Goal: Information Seeking & Learning: Learn about a topic

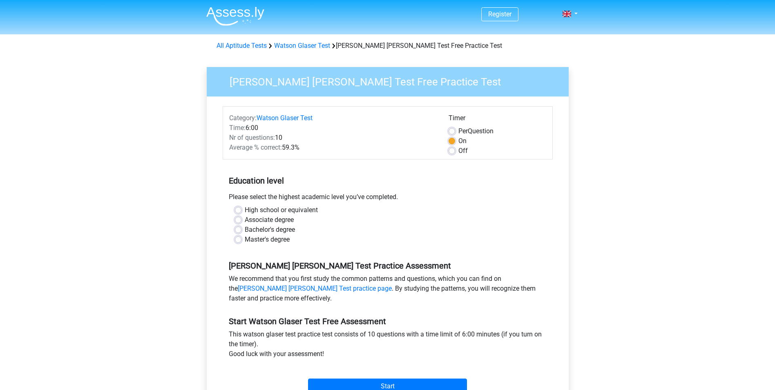
scroll to position [123, 0]
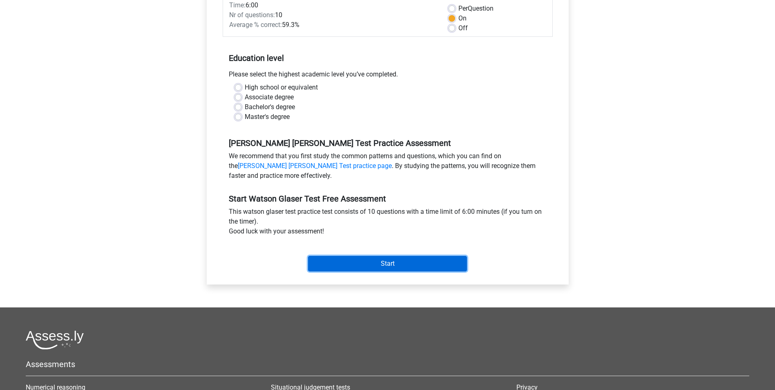
click at [387, 264] on input "Start" at bounding box center [387, 264] width 159 height 16
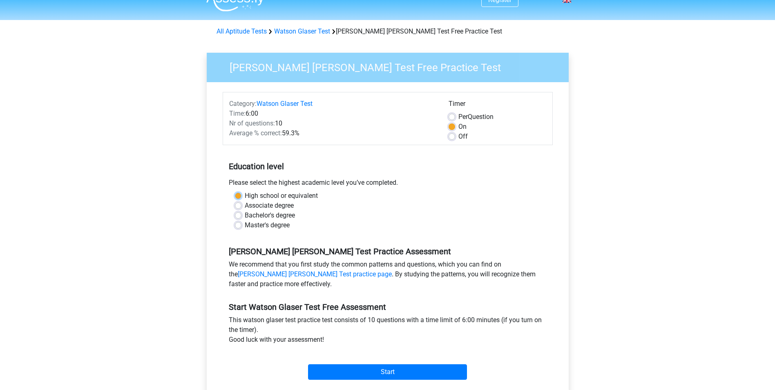
scroll to position [0, 0]
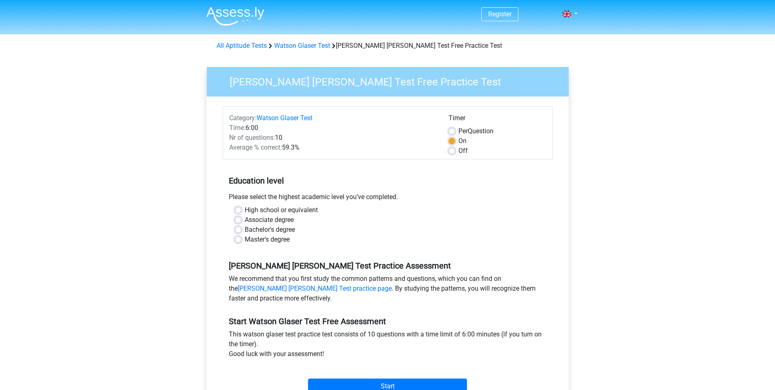
click at [245, 210] on label "High school or equivalent" at bounding box center [281, 210] width 73 height 10
click at [236, 210] on input "High school or equivalent" at bounding box center [238, 209] width 7 height 8
radio input "true"
click at [245, 229] on label "Bachelor's degree" at bounding box center [270, 230] width 50 height 10
click at [238, 229] on input "Bachelor's degree" at bounding box center [238, 229] width 7 height 8
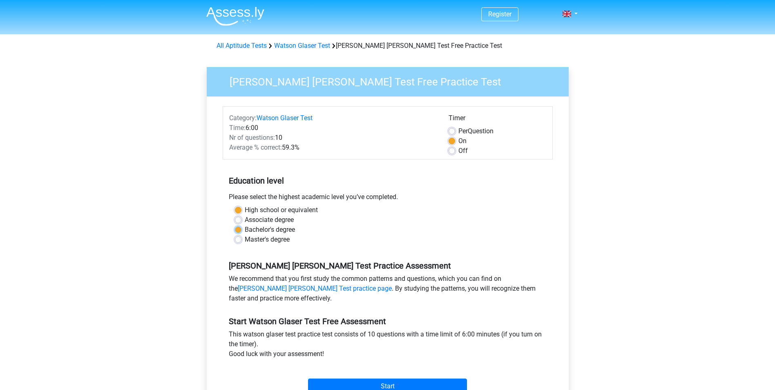
radio input "true"
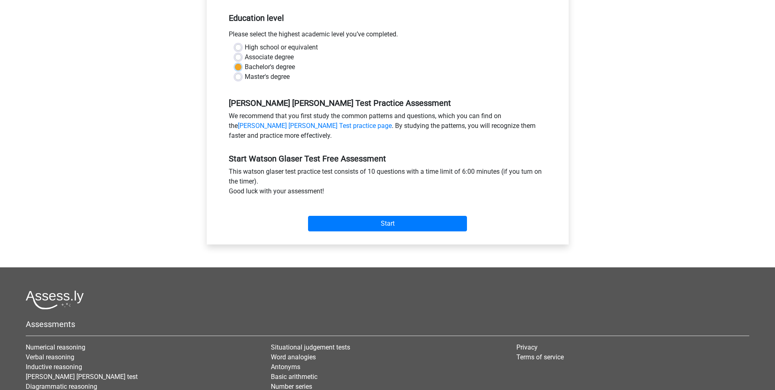
scroll to position [163, 0]
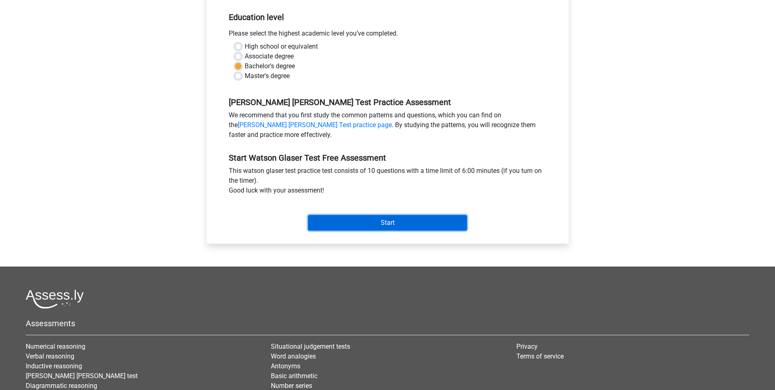
click at [395, 223] on input "Start" at bounding box center [387, 223] width 159 height 16
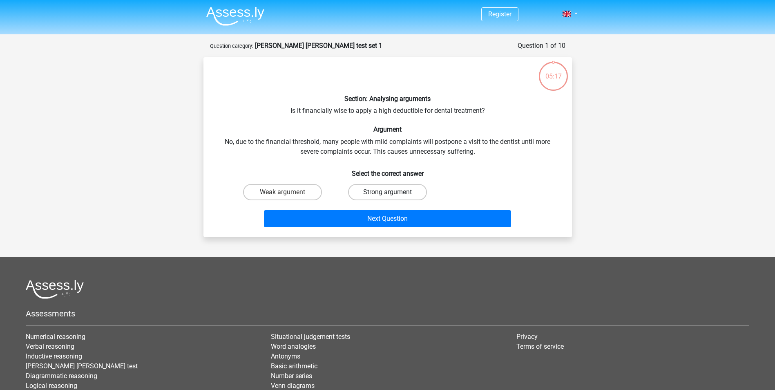
click at [397, 195] on label "Strong argument" at bounding box center [387, 192] width 79 height 16
click at [392, 195] on input "Strong argument" at bounding box center [389, 194] width 5 height 5
radio input "true"
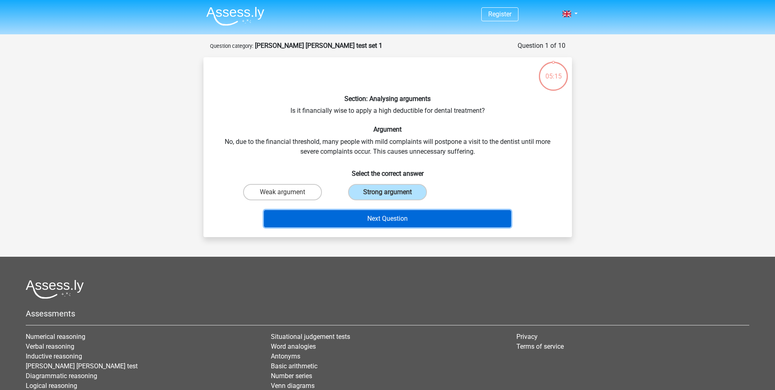
click at [392, 221] on button "Next Question" at bounding box center [387, 218] width 247 height 17
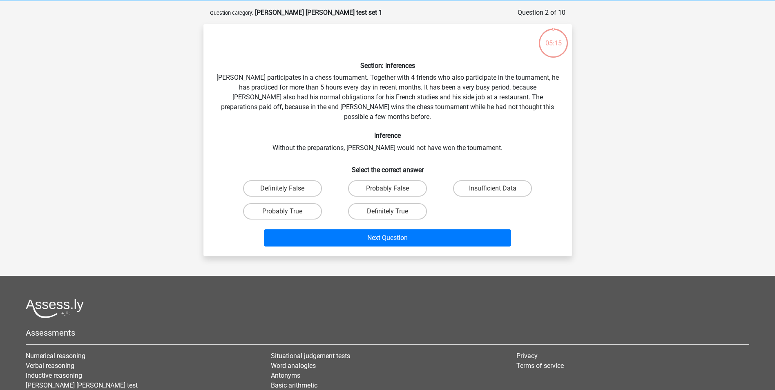
scroll to position [41, 0]
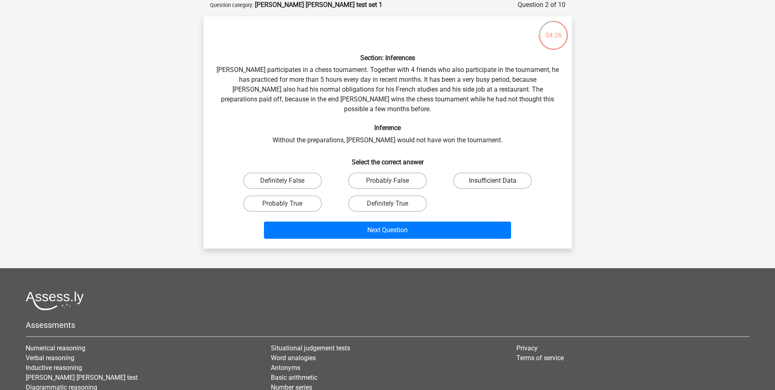
click at [499, 172] on label "Insufficient Data" at bounding box center [492, 180] width 79 height 16
click at [498, 180] on input "Insufficient Data" at bounding box center [494, 182] width 5 height 5
radio input "true"
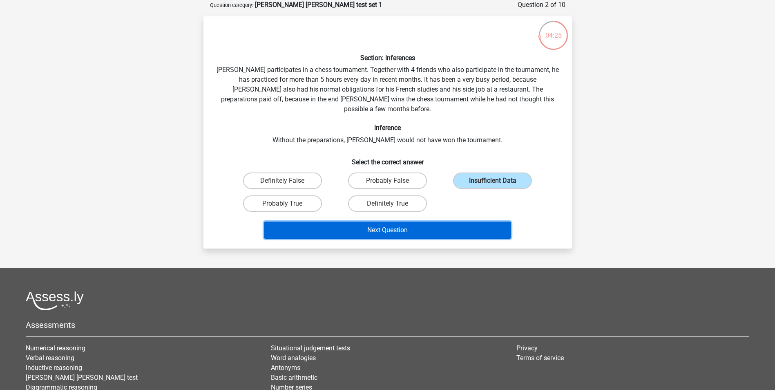
click at [381, 221] on button "Next Question" at bounding box center [387, 229] width 247 height 17
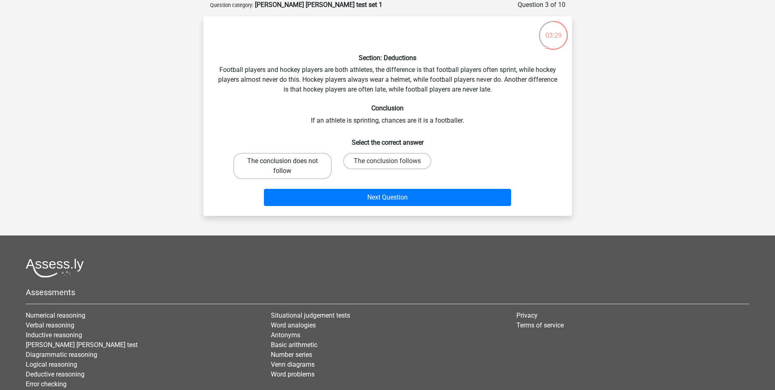
click at [294, 168] on label "The conclusion does not follow" at bounding box center [282, 166] width 98 height 26
click at [287, 166] on input "The conclusion does not follow" at bounding box center [284, 163] width 5 height 5
radio input "true"
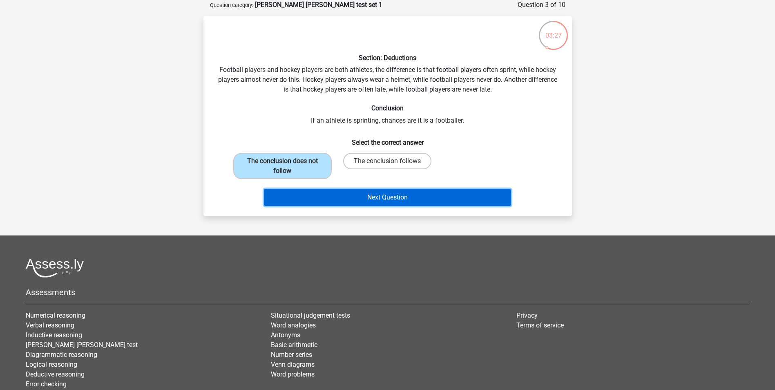
click at [369, 196] on button "Next Question" at bounding box center [387, 197] width 247 height 17
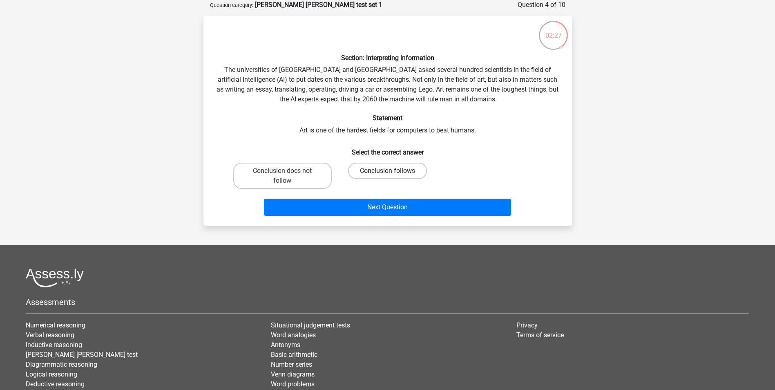
click at [379, 171] on label "Conclusion follows" at bounding box center [387, 171] width 79 height 16
click at [387, 171] on input "Conclusion follows" at bounding box center [389, 173] width 5 height 5
radio input "true"
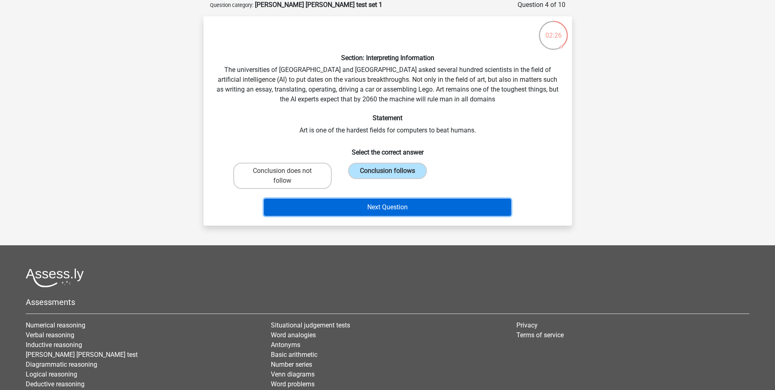
click at [387, 208] on button "Next Question" at bounding box center [387, 206] width 247 height 17
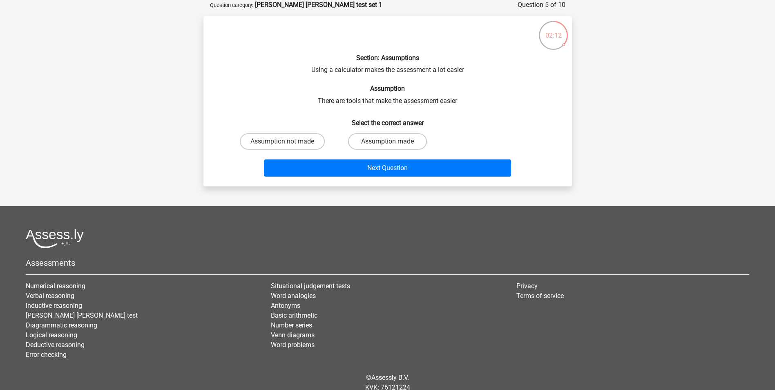
click at [387, 141] on label "Assumption made" at bounding box center [387, 141] width 79 height 16
click at [387, 141] on input "Assumption made" at bounding box center [389, 143] width 5 height 5
radio input "true"
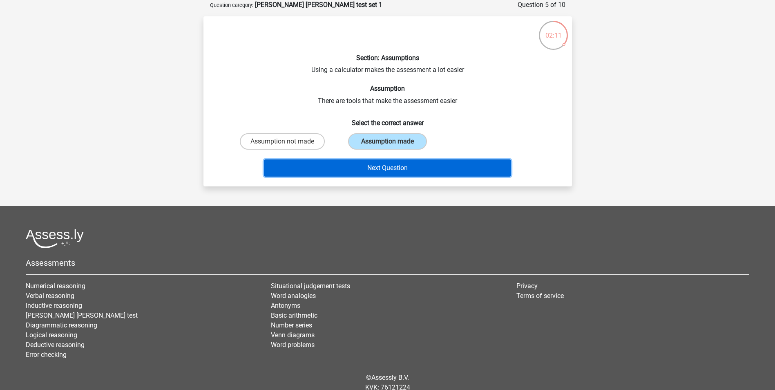
click at [386, 166] on button "Next Question" at bounding box center [387, 167] width 247 height 17
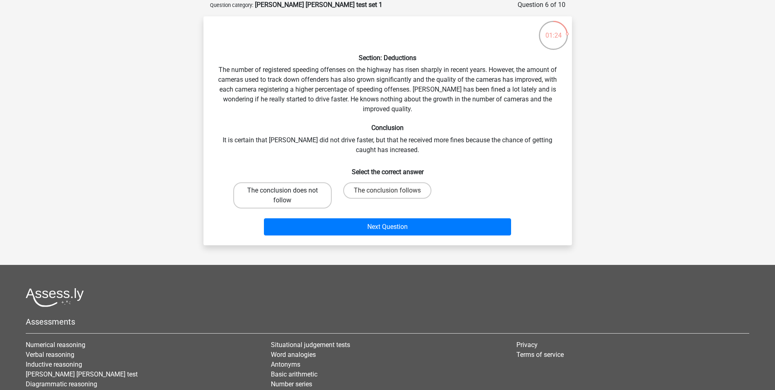
click at [306, 194] on label "The conclusion does not follow" at bounding box center [282, 195] width 98 height 26
click at [287, 194] on input "The conclusion does not follow" at bounding box center [284, 192] width 5 height 5
radio input "true"
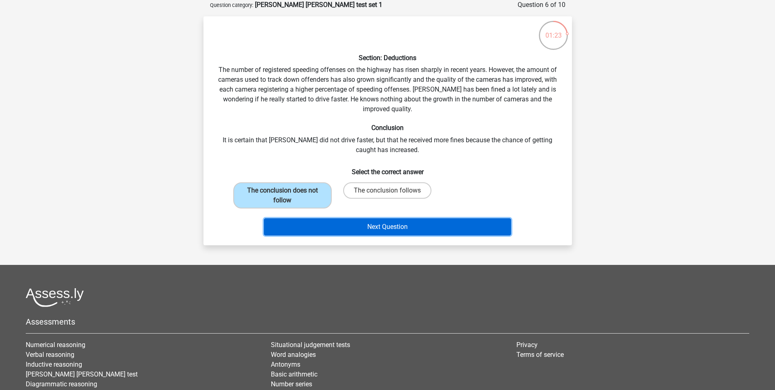
click at [382, 227] on button "Next Question" at bounding box center [387, 226] width 247 height 17
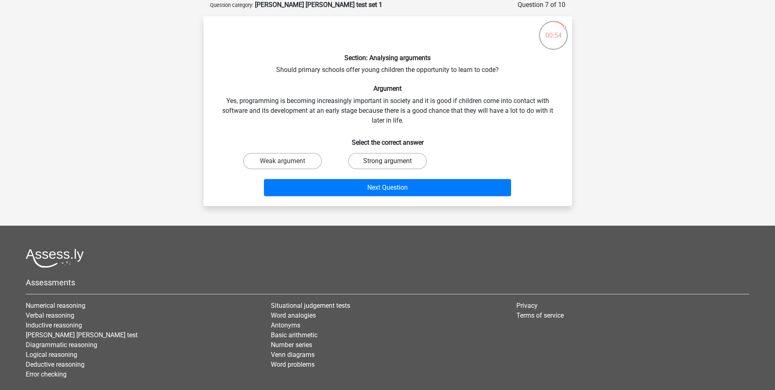
click at [379, 160] on label "Strong argument" at bounding box center [387, 161] width 79 height 16
click at [387, 161] on input "Strong argument" at bounding box center [389, 163] width 5 height 5
radio input "true"
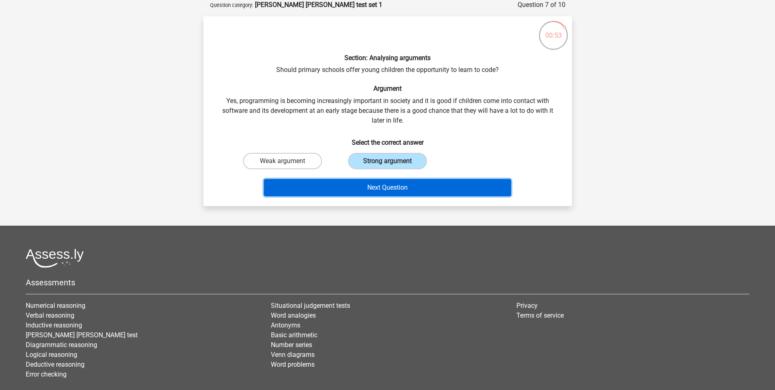
click at [382, 190] on button "Next Question" at bounding box center [387, 187] width 247 height 17
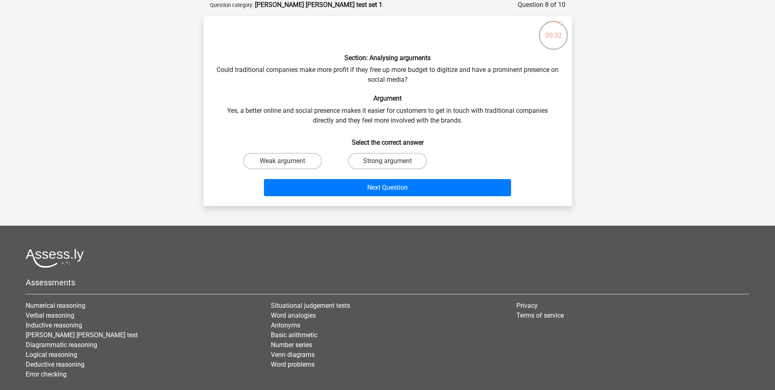
click at [389, 161] on input "Strong argument" at bounding box center [389, 163] width 5 height 5
radio input "true"
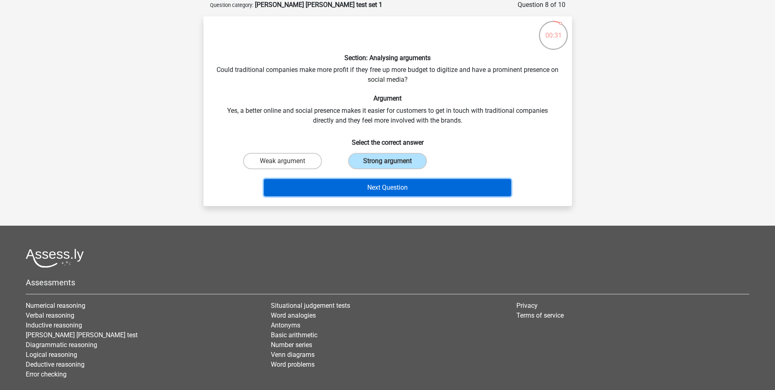
click at [391, 190] on button "Next Question" at bounding box center [387, 187] width 247 height 17
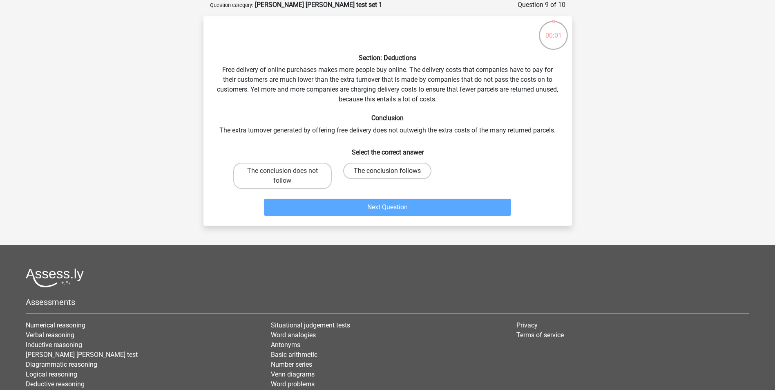
click at [407, 168] on label "The conclusion follows" at bounding box center [387, 171] width 88 height 16
click at [392, 171] on input "The conclusion follows" at bounding box center [389, 173] width 5 height 5
radio input "true"
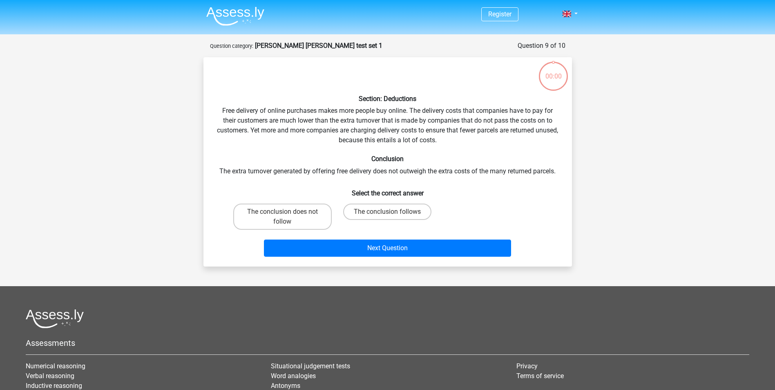
scroll to position [41, 0]
